Goal: Task Accomplishment & Management: Use online tool/utility

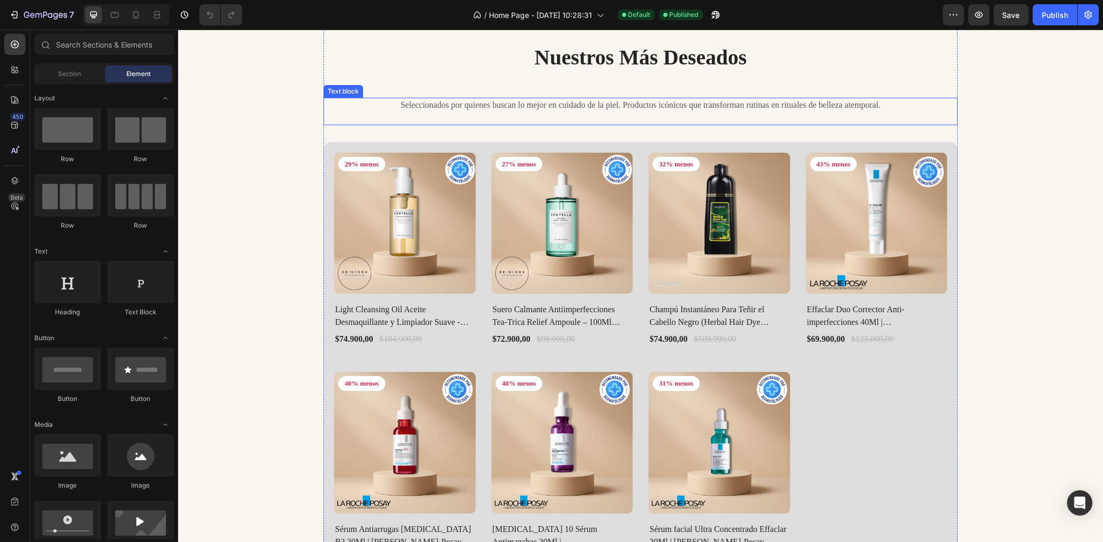
scroll to position [963, 0]
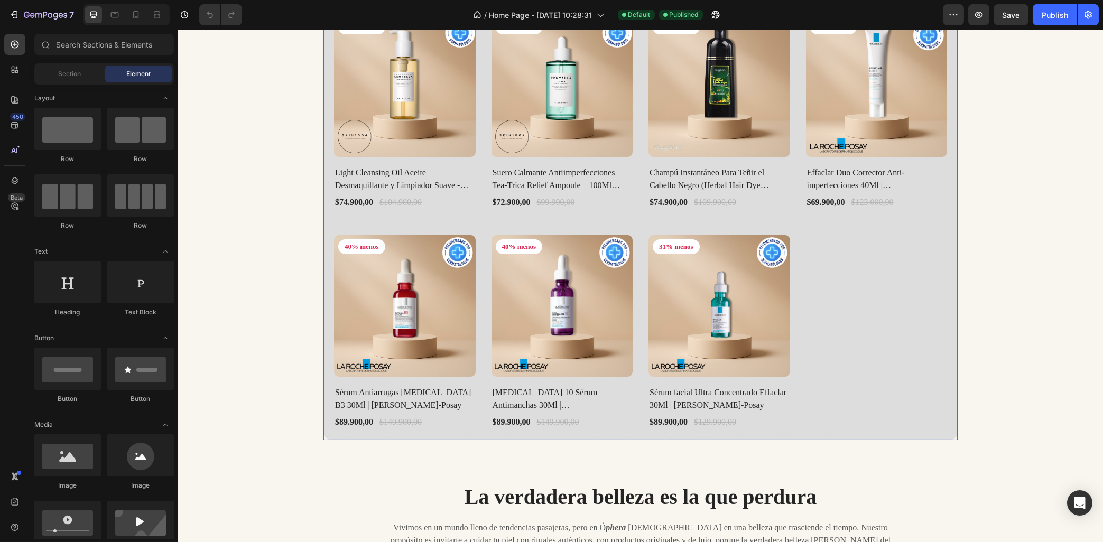
click at [906, 319] on div "Product Images 29% menos Product Badge Row Light Cleansing Oil Aceite Desmaquil…" at bounding box center [640, 223] width 613 height 414
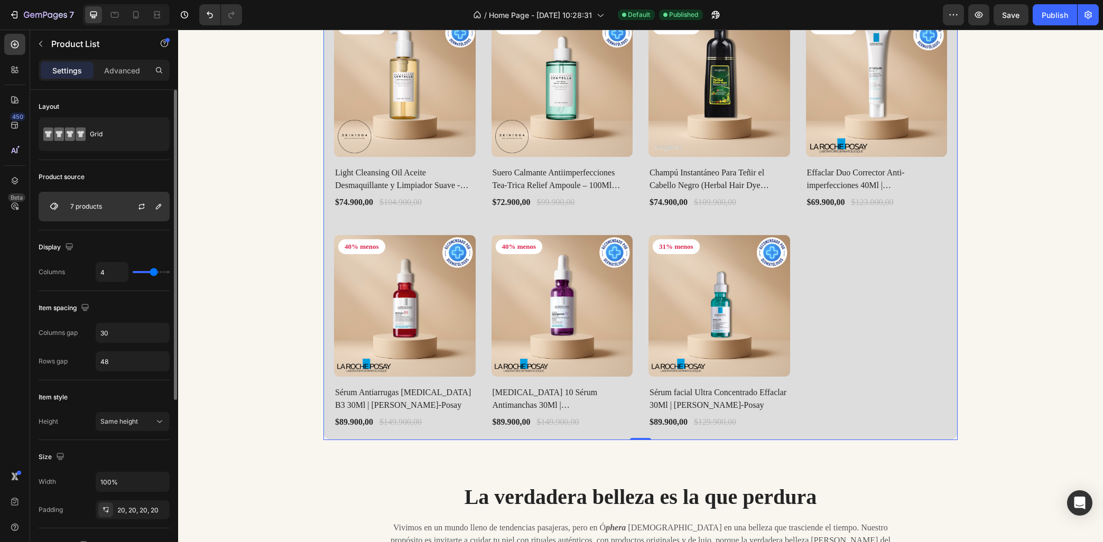
click at [98, 203] on div "7 products" at bounding box center [104, 207] width 131 height 30
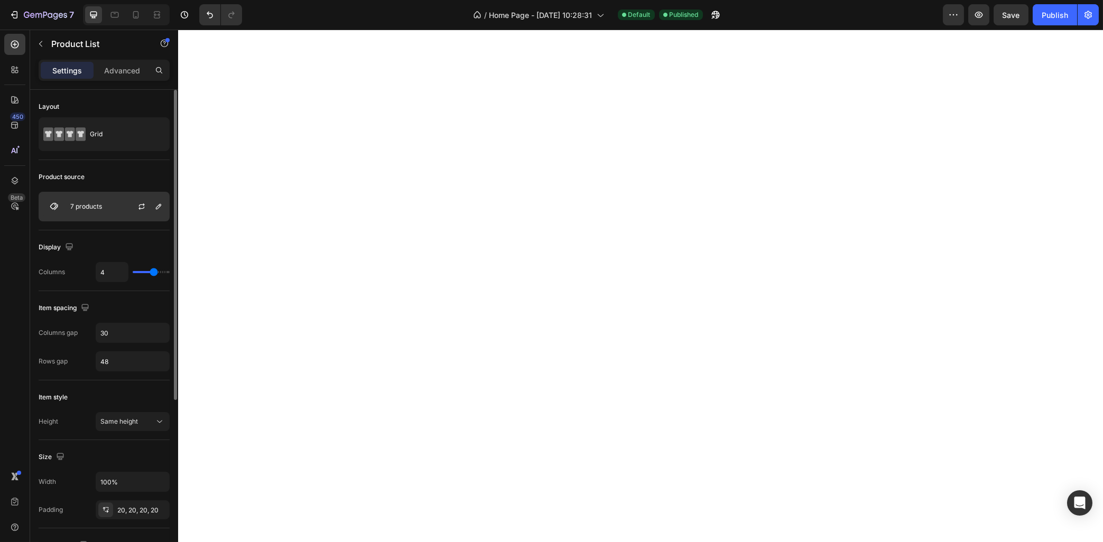
click at [116, 207] on div "7 products" at bounding box center [104, 207] width 131 height 30
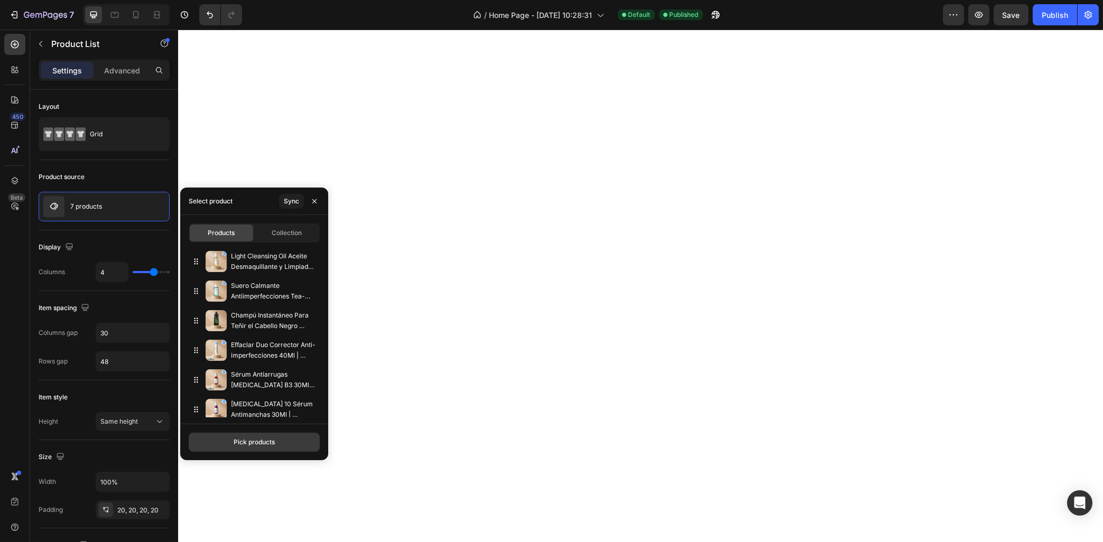
click at [269, 439] on div "Pick products" at bounding box center [254, 443] width 41 height 10
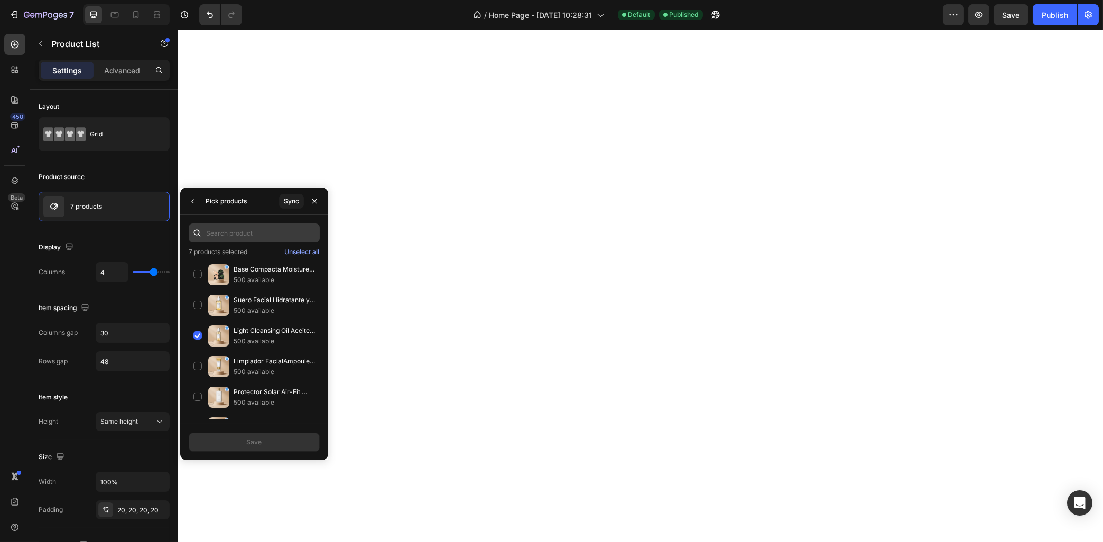
click at [239, 237] on input "text" at bounding box center [254, 233] width 131 height 19
click at [232, 290] on div "Base Compacta Moisture Cushion Olanly – Acabado Natural y Ligero 500 available" at bounding box center [254, 305] width 131 height 31
click at [282, 440] on button "Save" at bounding box center [254, 442] width 131 height 19
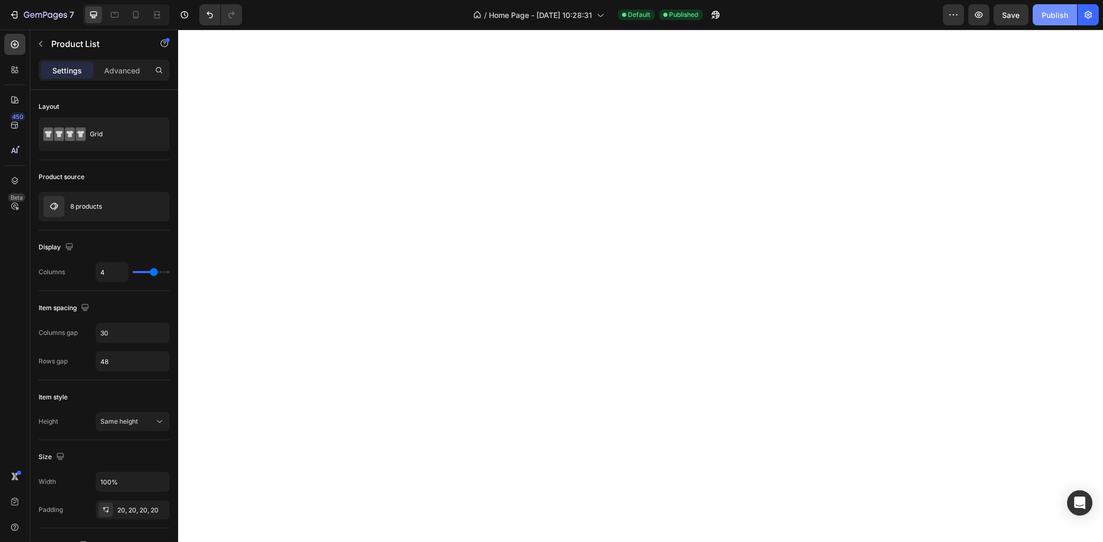
click at [1046, 17] on div "Publish" at bounding box center [1055, 15] width 26 height 11
click at [1067, 10] on div "Publish" at bounding box center [1055, 15] width 26 height 11
